Goal: Information Seeking & Learning: Learn about a topic

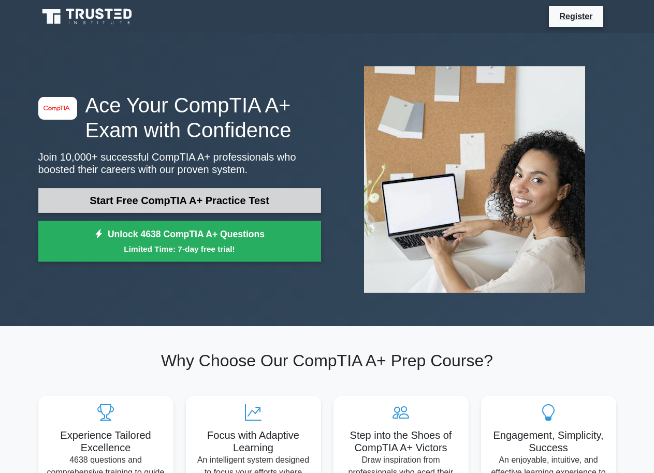
click at [161, 205] on link "Start Free CompTIA A+ Practice Test" at bounding box center [179, 200] width 283 height 25
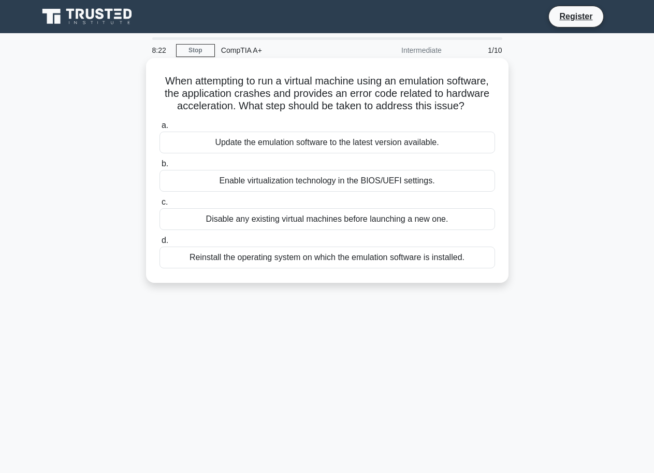
click at [205, 259] on div "Reinstall the operating system on which the emulation software is installed." at bounding box center [327, 257] width 336 height 22
click at [159, 244] on input "d. Reinstall the operating system on which the emulation software is installed." at bounding box center [159, 240] width 0 height 7
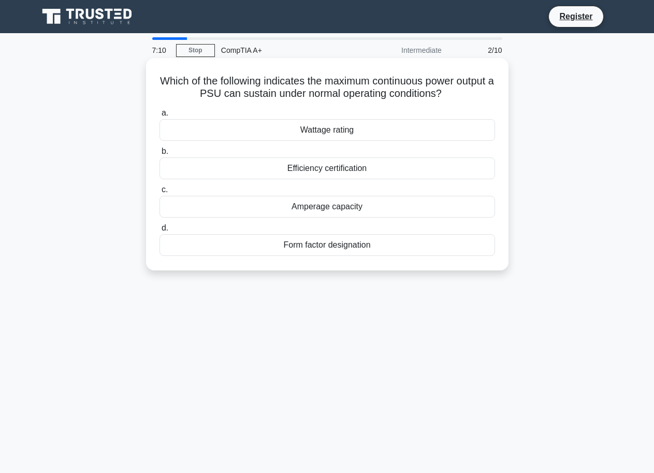
click at [306, 208] on div "Amperage capacity" at bounding box center [327, 207] width 336 height 22
click at [159, 193] on input "c. Amperage capacity" at bounding box center [159, 189] width 0 height 7
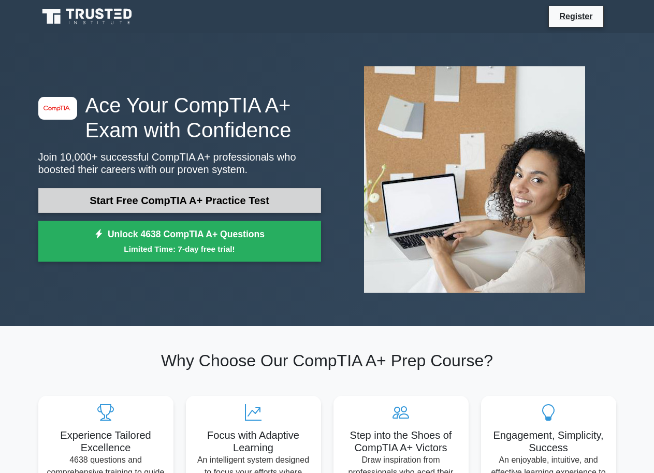
click at [121, 205] on link "Start Free CompTIA A+ Practice Test" at bounding box center [179, 200] width 283 height 25
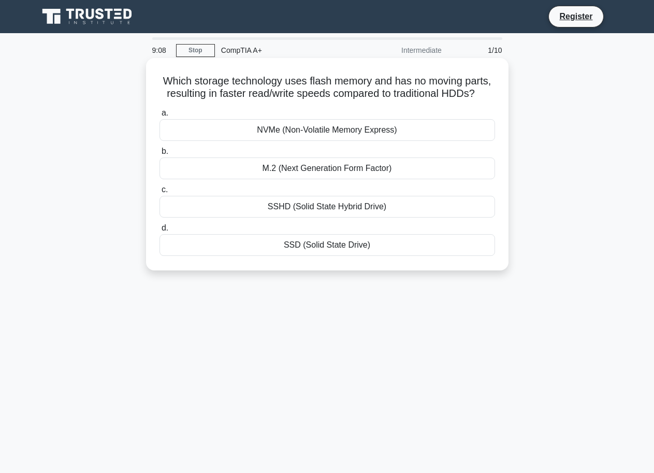
click at [343, 134] on div "NVMe (Non-Volatile Memory Express)" at bounding box center [327, 130] width 336 height 22
click at [159, 116] on input "a. NVMe (Non-Volatile Memory Express)" at bounding box center [159, 113] width 0 height 7
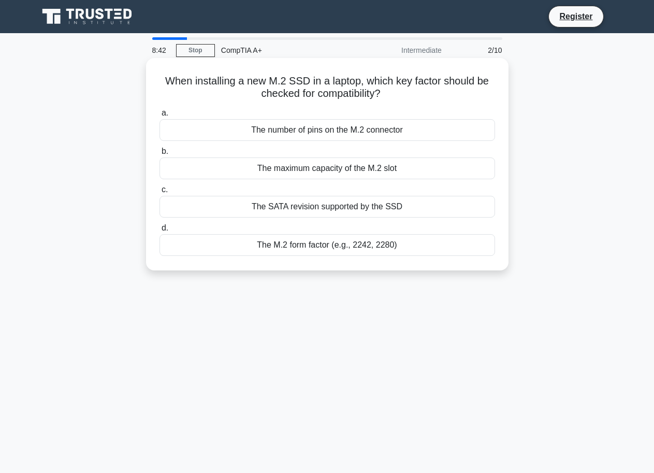
click at [331, 133] on div "The number of pins on the M.2 connector" at bounding box center [327, 130] width 336 height 22
click at [159, 116] on input "a. The number of pins on the M.2 connector" at bounding box center [159, 113] width 0 height 7
